Goal: Task Accomplishment & Management: Manage account settings

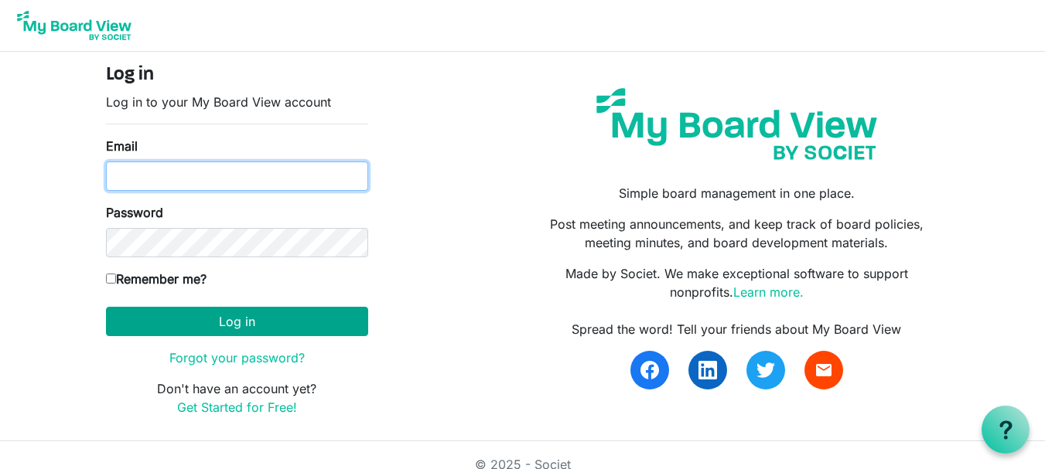
type input "grandvieweducationfoundation@gmail.com"
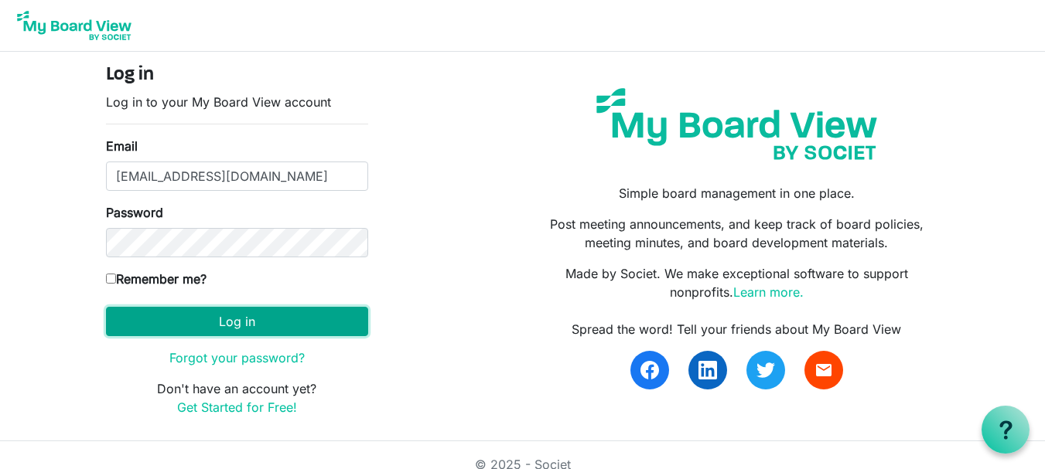
click at [234, 326] on button "Log in" at bounding box center [237, 321] width 262 height 29
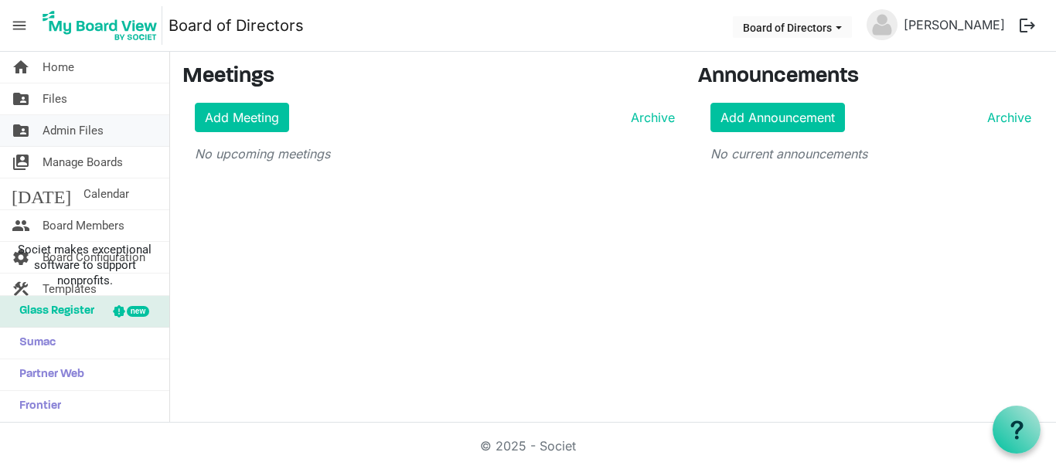
click at [73, 129] on span "Admin Files" at bounding box center [73, 130] width 61 height 31
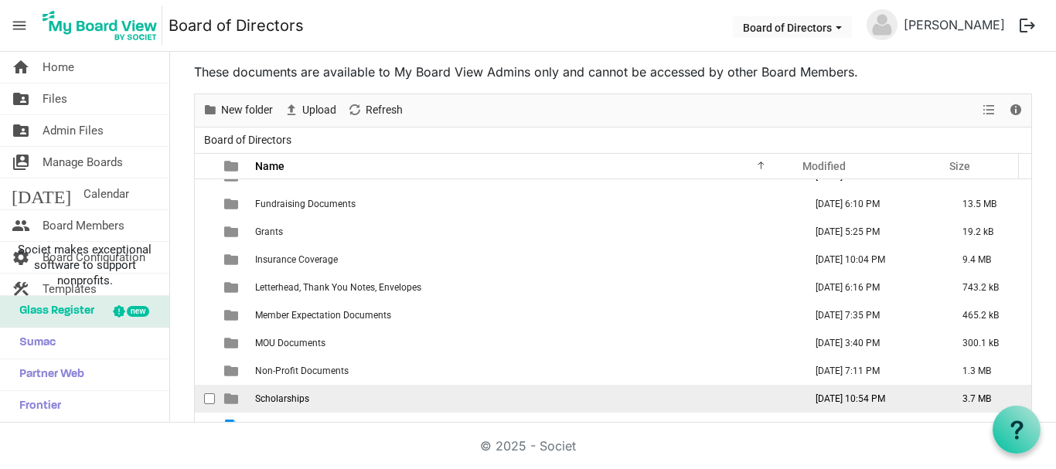
scroll to position [65, 0]
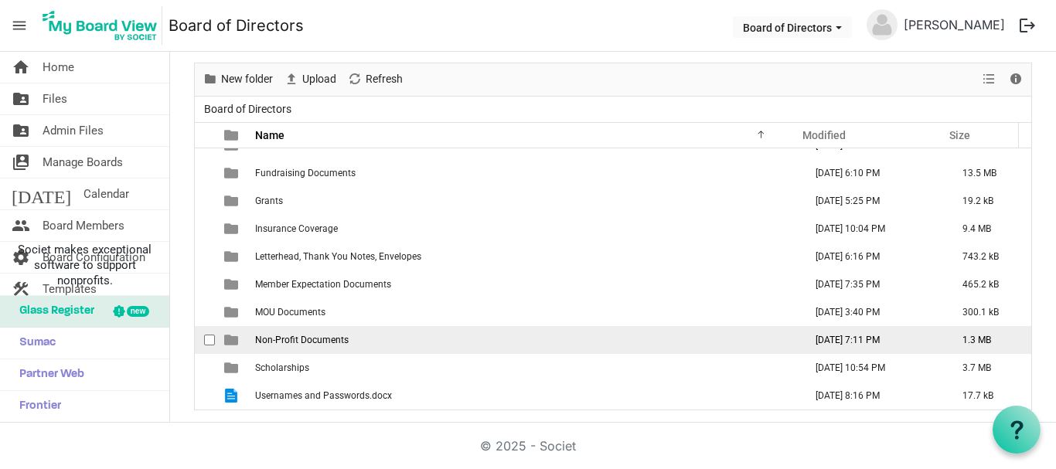
click at [292, 344] on span "Non-Profit Documents" at bounding box center [302, 340] width 94 height 11
click at [292, 343] on span "Non-Profit Documents" at bounding box center [302, 340] width 94 height 11
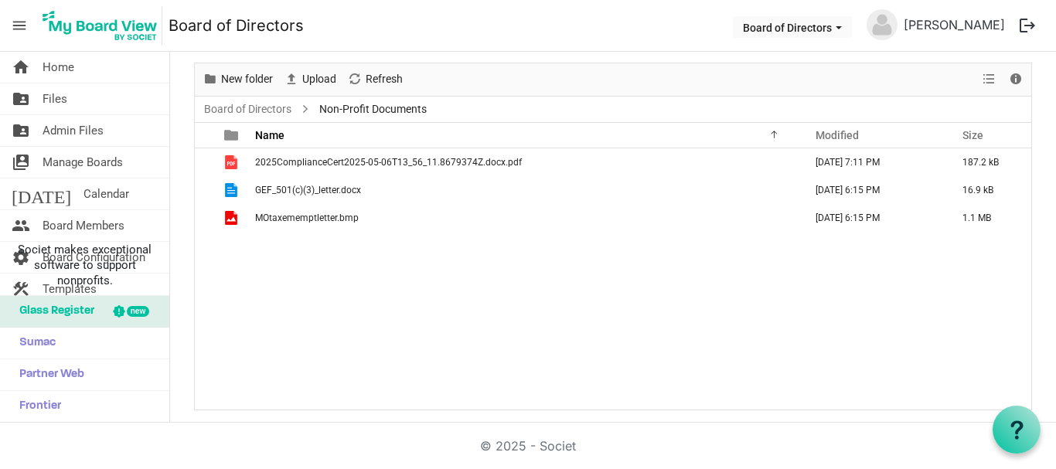
scroll to position [0, 0]
click at [74, 131] on span "Admin Files" at bounding box center [73, 130] width 61 height 31
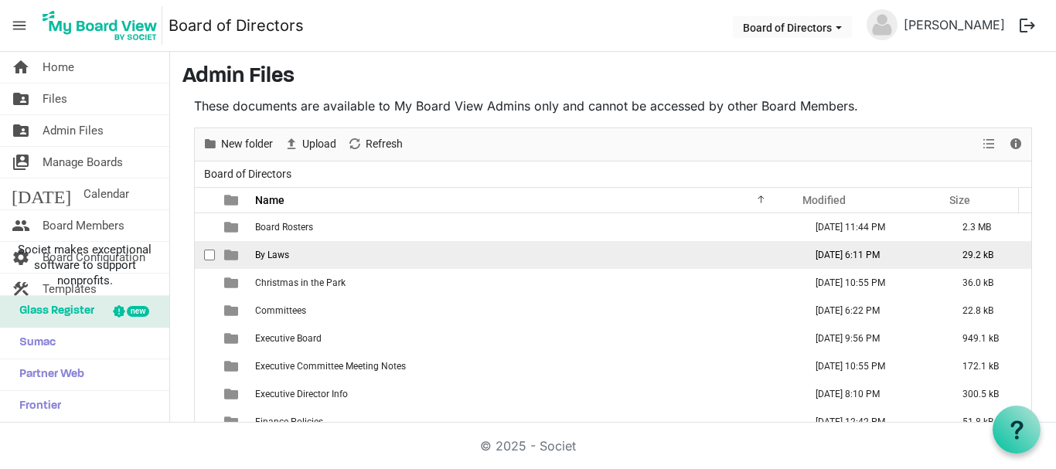
click at [285, 250] on span "By Laws" at bounding box center [272, 255] width 34 height 11
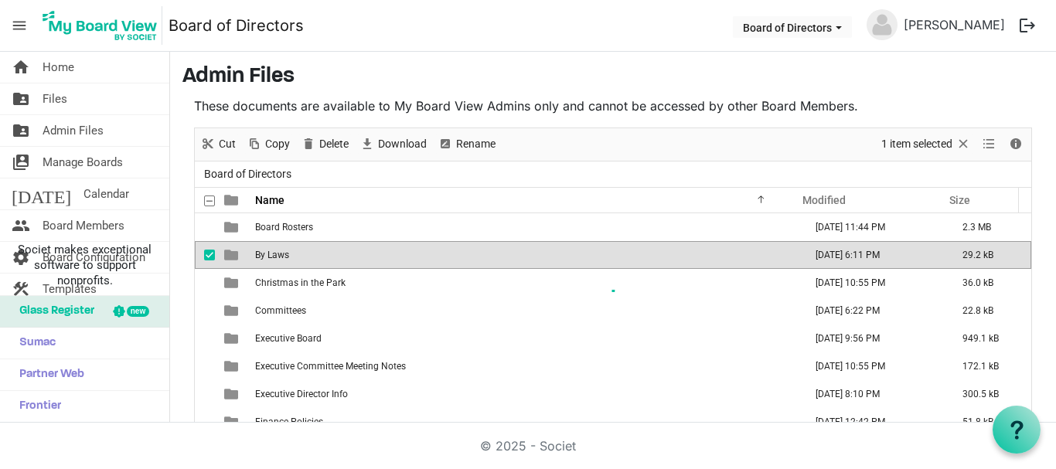
scroll to position [52, 0]
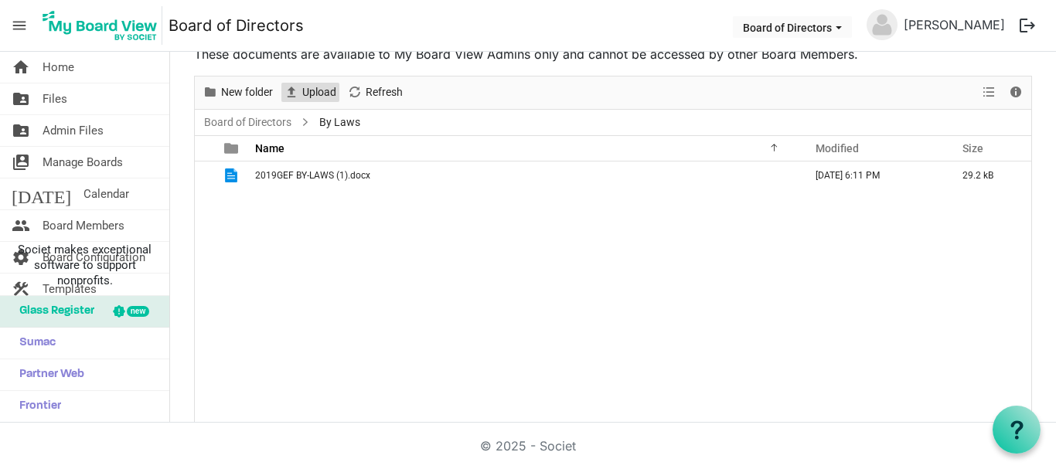
click at [323, 93] on span "Upload" at bounding box center [319, 92] width 37 height 19
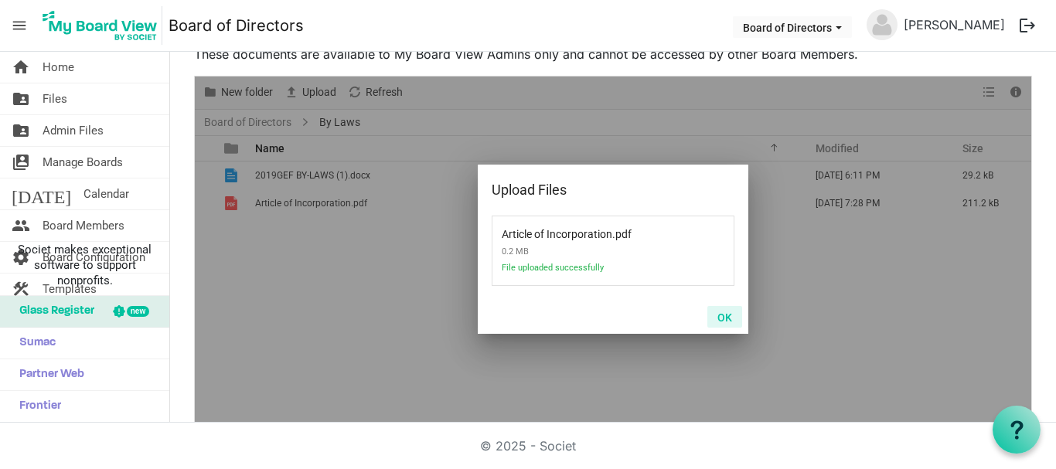
click at [721, 318] on button "OK" at bounding box center [725, 317] width 35 height 22
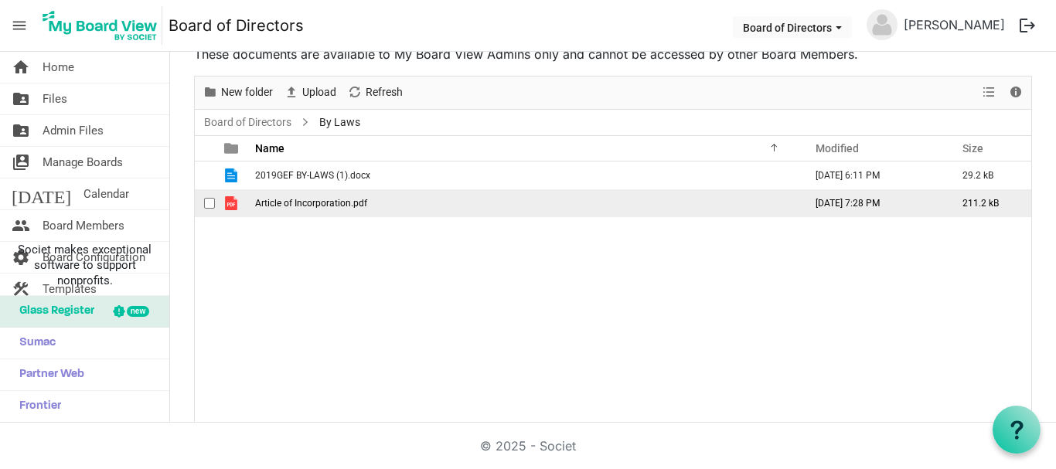
click at [208, 207] on span "checkbox" at bounding box center [209, 203] width 11 height 11
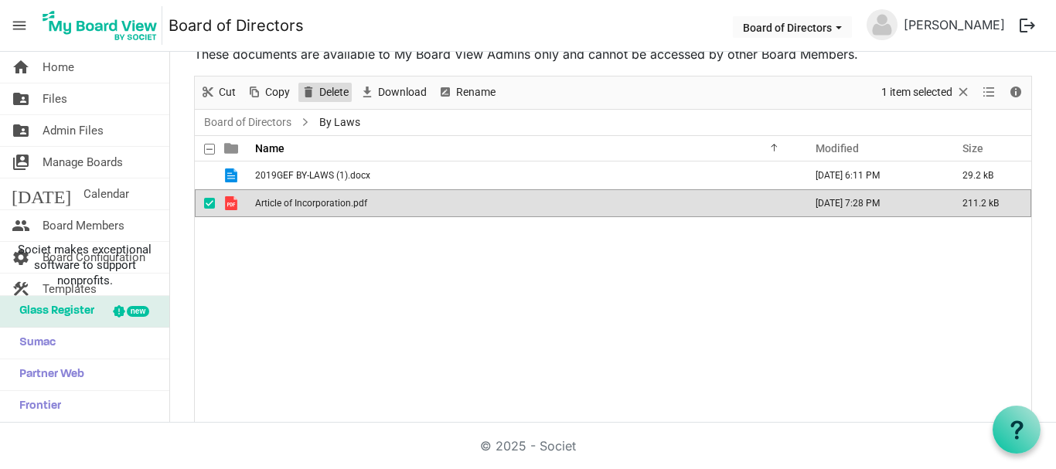
click at [334, 95] on span "Delete" at bounding box center [334, 92] width 32 height 19
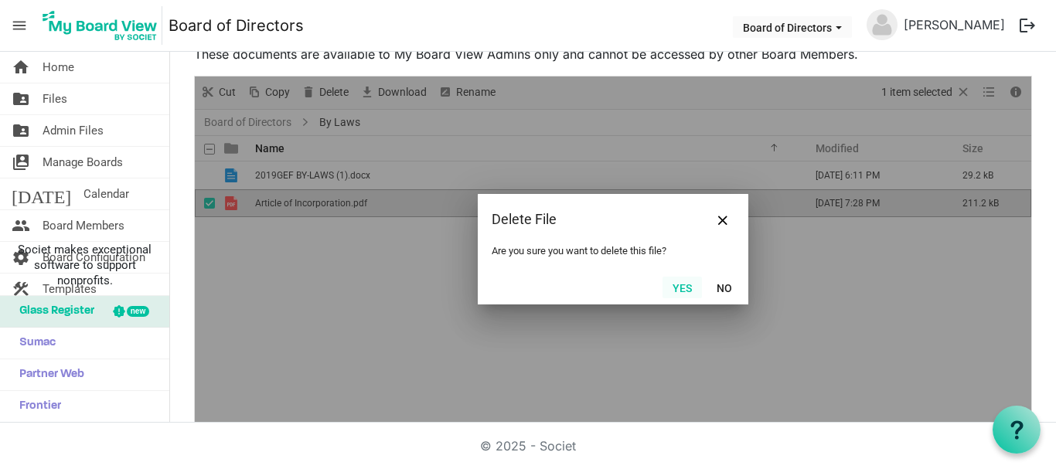
click at [677, 285] on button "Yes" at bounding box center [682, 288] width 39 height 22
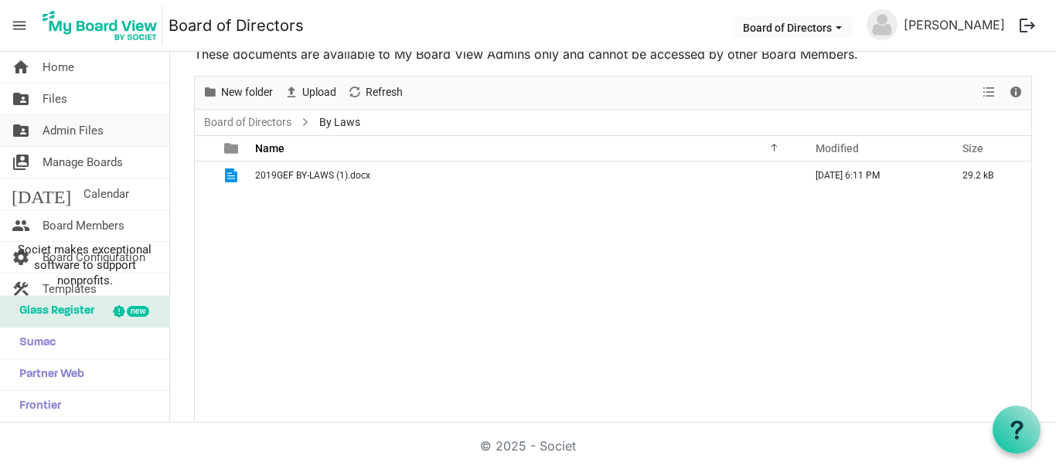
click at [67, 130] on span "Admin Files" at bounding box center [73, 130] width 61 height 31
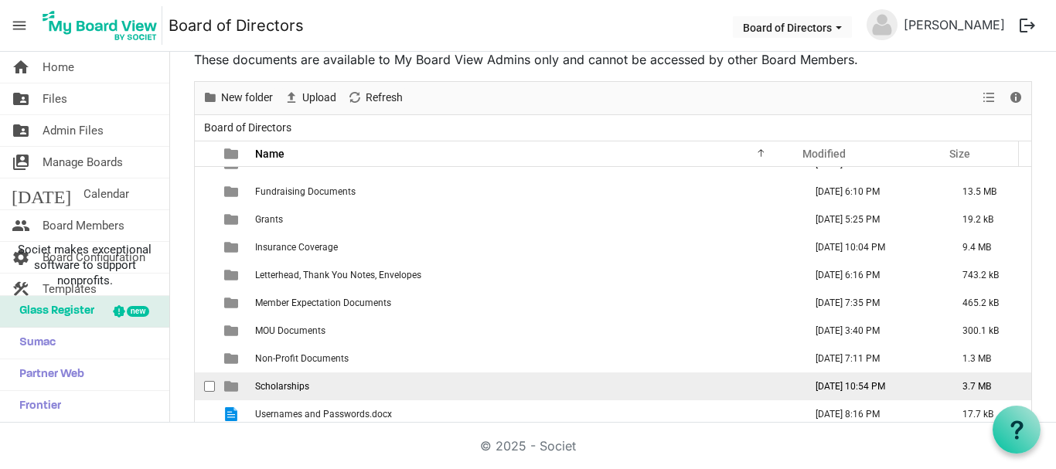
scroll to position [65, 0]
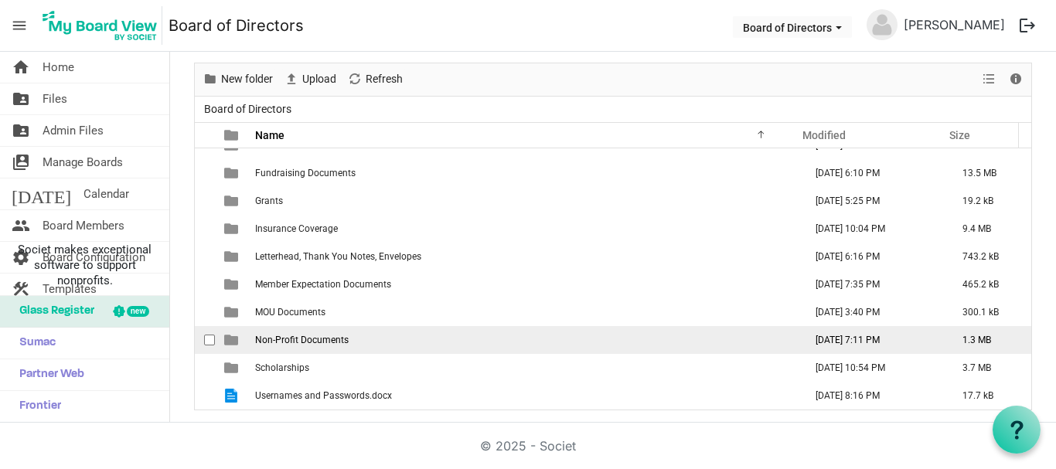
click at [313, 344] on span "Non-Profit Documents" at bounding box center [302, 340] width 94 height 11
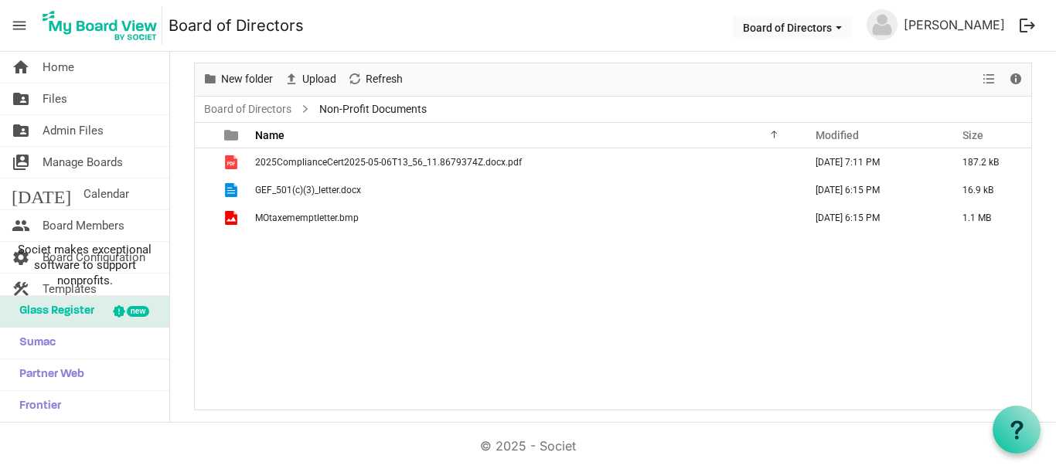
scroll to position [0, 0]
click at [301, 86] on span "Upload" at bounding box center [319, 79] width 37 height 19
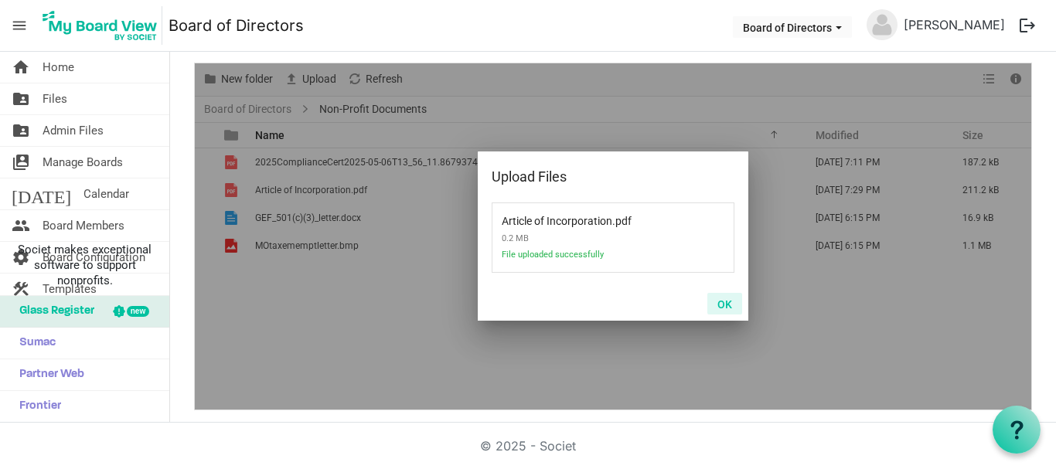
click at [719, 307] on button "OK" at bounding box center [725, 304] width 35 height 22
